Goal: Information Seeking & Learning: Find specific fact

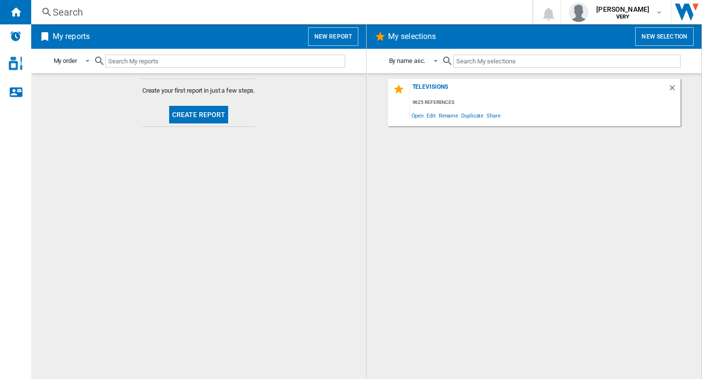
click at [228, 14] on div "Search" at bounding box center [280, 12] width 455 height 14
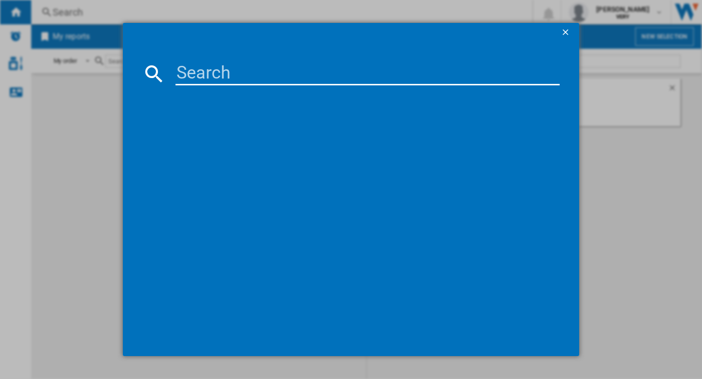
click at [196, 73] on input at bounding box center [368, 73] width 384 height 23
paste input "NINTENDO POKEMON LEGENDS Z A EDITION NINTENDO SWITCH 2"
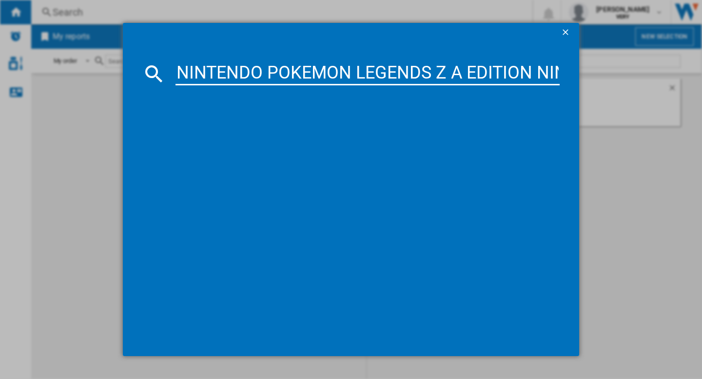
scroll to position [0, 147]
type input "NINTENDO POKEMON LEGENDS Z A EDITION NINTENDO SWITCH 2"
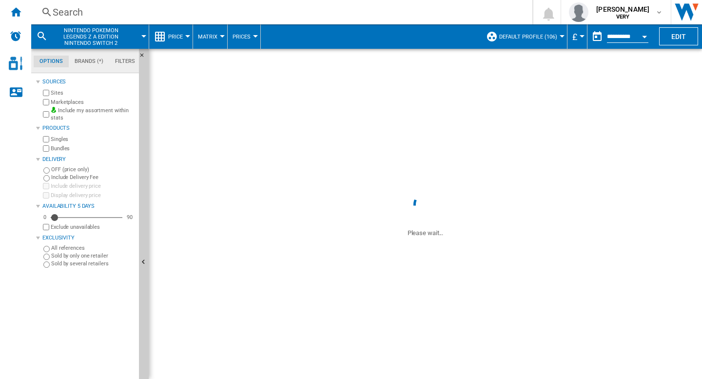
click at [66, 308] on div "Sources Sites Marketplaces Include my assortment within stats Products Singles …" at bounding box center [85, 227] width 99 height 303
click at [635, 16] on span "VERY" at bounding box center [623, 17] width 53 height 6
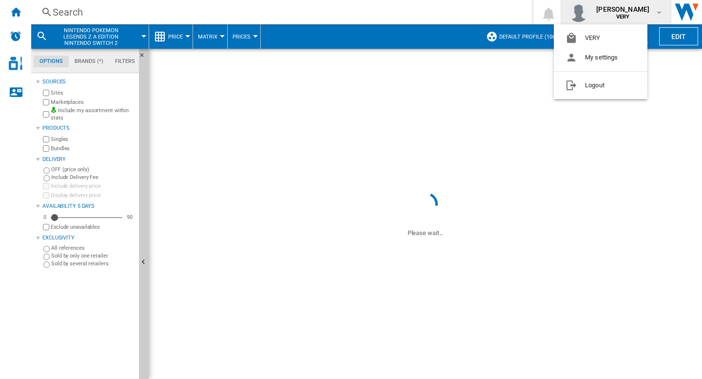
click at [609, 89] on button "Logout" at bounding box center [601, 86] width 94 height 20
